Goal: Task Accomplishment & Management: Use online tool/utility

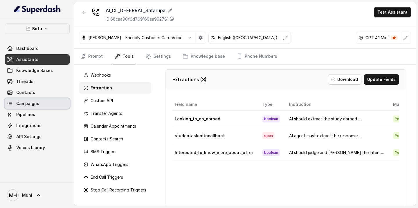
click at [28, 102] on span "Campaigns" at bounding box center [27, 104] width 23 height 6
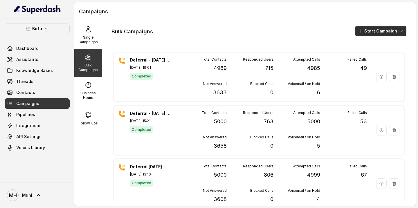
click at [380, 32] on button "Start Campaign" at bounding box center [380, 31] width 51 height 10
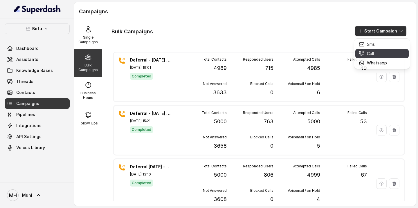
click at [370, 55] on p "Call" at bounding box center [370, 54] width 7 height 6
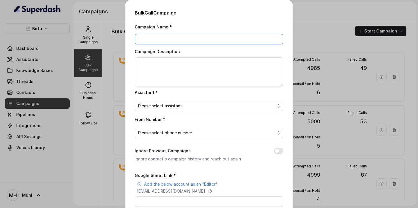
click at [194, 41] on input "Campaign Name *" at bounding box center [209, 39] width 149 height 10
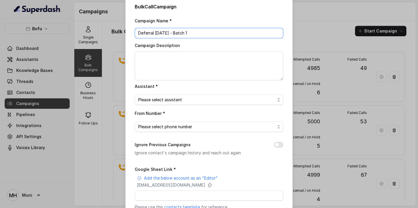
scroll to position [8, 0]
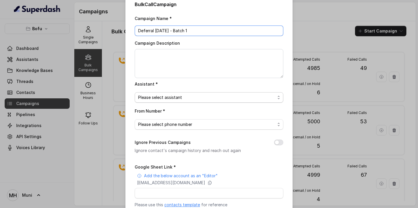
type input "Deferral [DATE] - Batch 1"
click at [223, 98] on span "Please select assistant" at bounding box center [206, 97] width 137 height 7
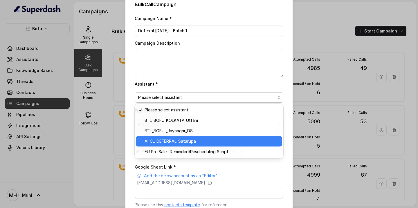
click at [210, 143] on span "AI_CL_DEFERRAL_Satarupa" at bounding box center [212, 141] width 134 height 7
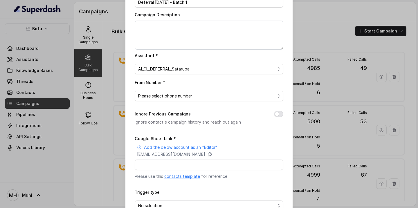
scroll to position [38, 0]
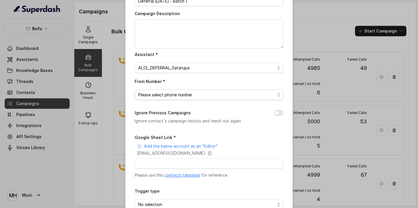
click at [213, 98] on span "Please select phone number" at bounding box center [206, 94] width 137 height 7
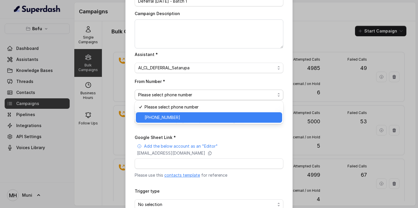
click at [197, 115] on span "[PHONE_NUMBER]" at bounding box center [212, 117] width 134 height 7
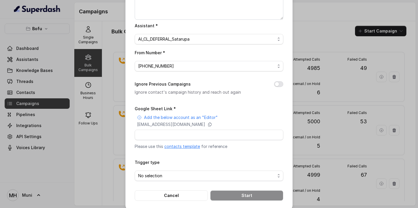
scroll to position [73, 0]
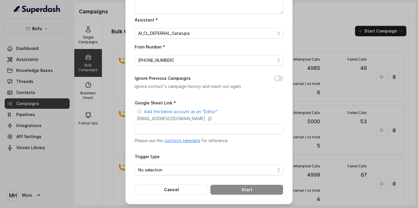
click at [188, 141] on link "contacts template" at bounding box center [182, 140] width 36 height 5
click at [212, 116] on icon at bounding box center [210, 118] width 5 height 5
click at [173, 130] on input "Google Sheet Link *" at bounding box center [209, 129] width 149 height 10
paste input "[URL][DOMAIN_NAME]"
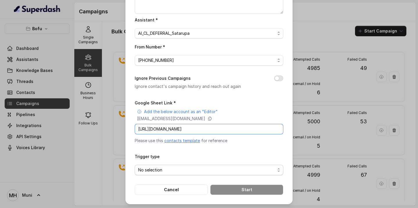
type input "[URL][DOMAIN_NAME]"
click at [169, 169] on span "No selection" at bounding box center [206, 170] width 137 height 7
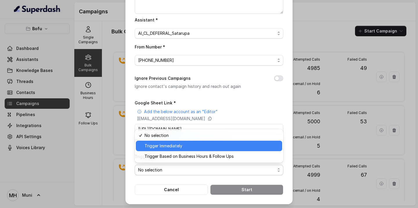
click at [177, 146] on span "Trigger Immediately" at bounding box center [212, 146] width 134 height 7
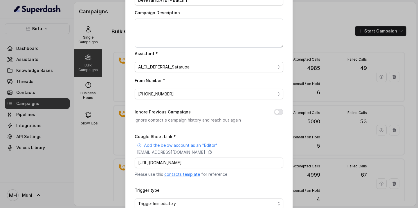
scroll to position [73, 0]
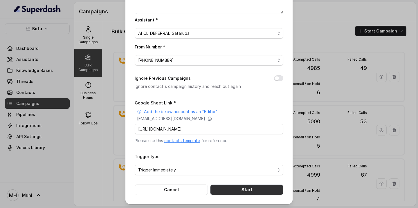
click at [240, 189] on button "Start" at bounding box center [246, 190] width 73 height 10
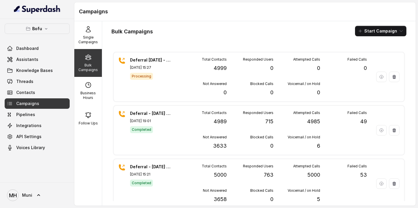
click at [200, 34] on div "Bulk Campaigns Start Campaign" at bounding box center [258, 31] width 295 height 10
click at [235, 37] on div "Bulk Campaigns Start Campaign Deferral 13 Oct - Batch 1 Oct 13, 2025, 15:27 Ong…" at bounding box center [259, 113] width 314 height 185
